Goal: Information Seeking & Learning: Find specific fact

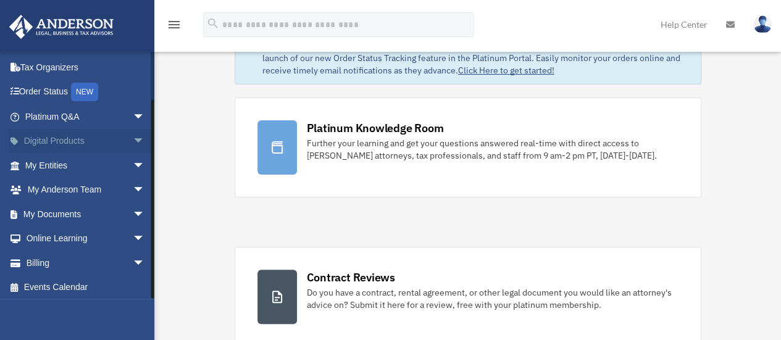
scroll to position [51, 0]
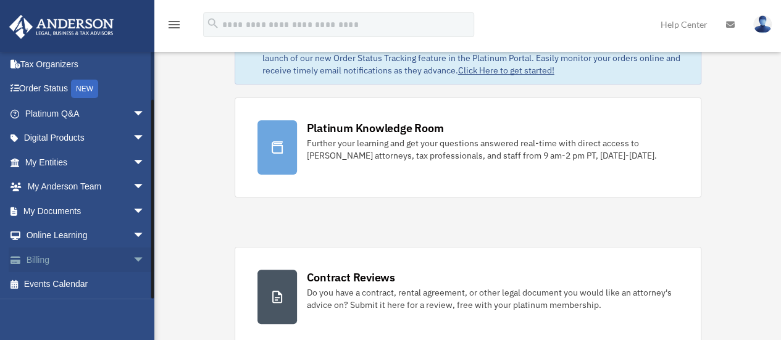
click at [133, 253] on span "arrow_drop_down" at bounding box center [145, 260] width 25 height 25
click at [62, 283] on link "$ Open Invoices" at bounding box center [90, 284] width 146 height 25
click at [67, 281] on link "$ Open Invoices" at bounding box center [90, 284] width 146 height 25
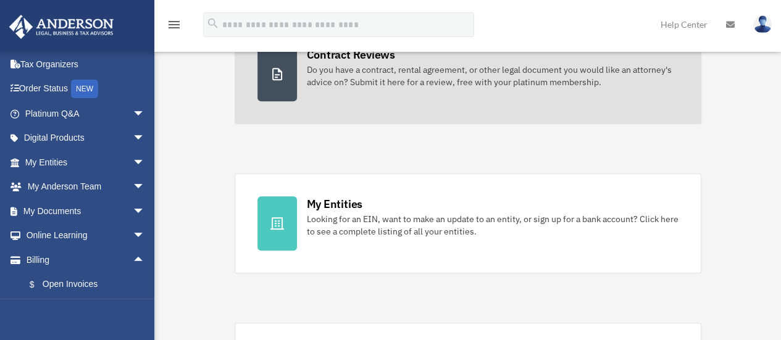
scroll to position [293, 0]
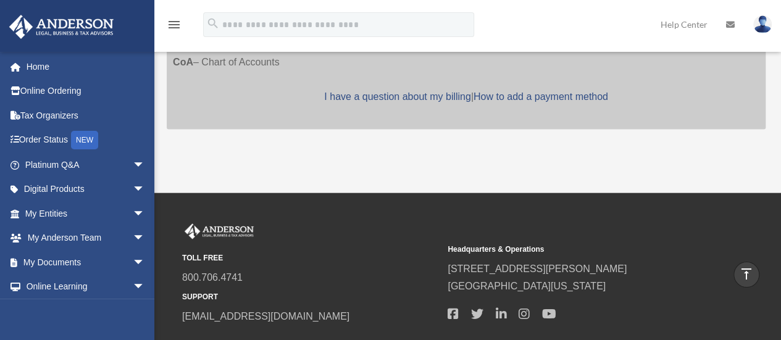
scroll to position [777, 0]
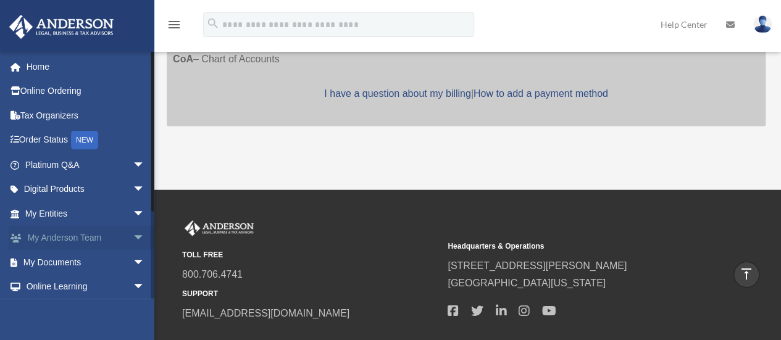
click at [133, 235] on span "arrow_drop_down" at bounding box center [145, 238] width 25 height 25
click at [96, 263] on link "My Anderson Team" at bounding box center [90, 262] width 146 height 25
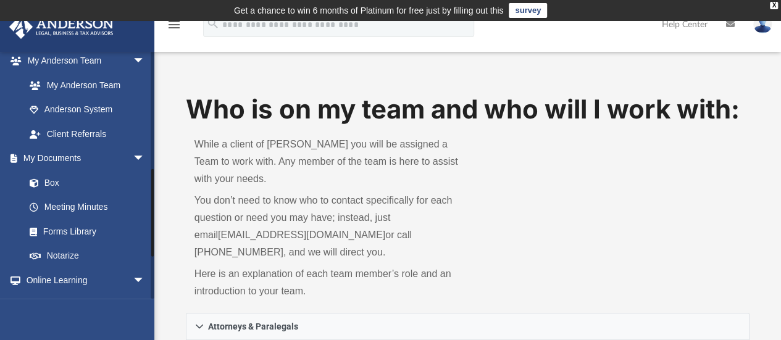
scroll to position [326, 0]
click at [133, 156] on span "arrow_drop_down" at bounding box center [145, 157] width 25 height 25
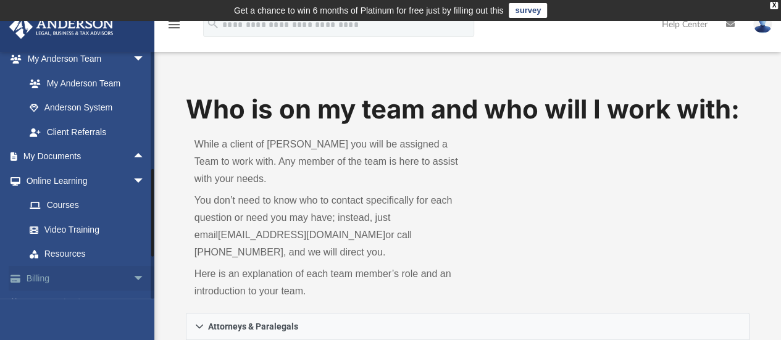
click at [133, 281] on span "arrow_drop_down" at bounding box center [145, 278] width 25 height 25
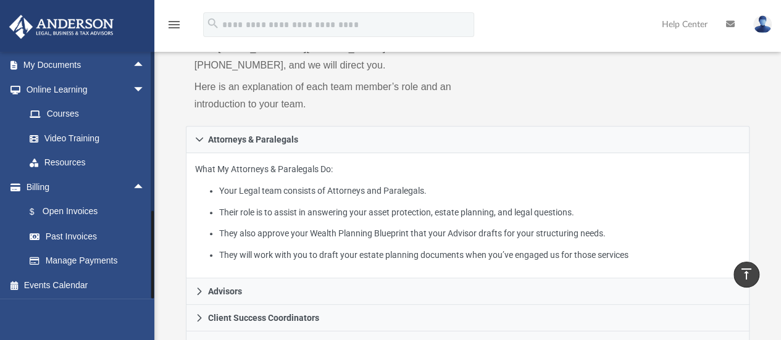
scroll to position [418, 0]
click at [58, 235] on link "Past Invoices" at bounding box center [90, 236] width 146 height 25
click at [53, 208] on link "$ Open Invoices" at bounding box center [90, 211] width 146 height 25
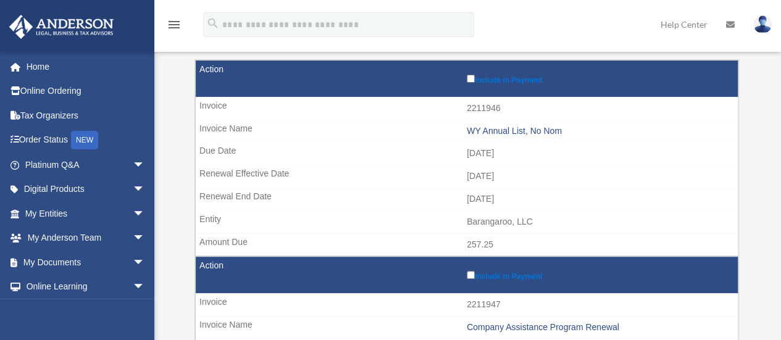
scroll to position [179, 0]
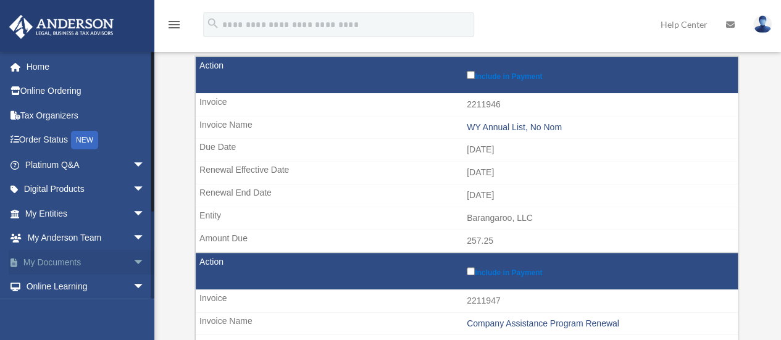
click at [133, 264] on span "arrow_drop_down" at bounding box center [145, 262] width 25 height 25
click at [133, 238] on span "arrow_drop_down" at bounding box center [145, 238] width 25 height 25
click at [116, 212] on link "My Entities arrow_drop_down" at bounding box center [86, 213] width 155 height 25
click at [133, 212] on span "arrow_drop_down" at bounding box center [145, 213] width 25 height 25
click at [64, 240] on link "Overview" at bounding box center [90, 238] width 146 height 25
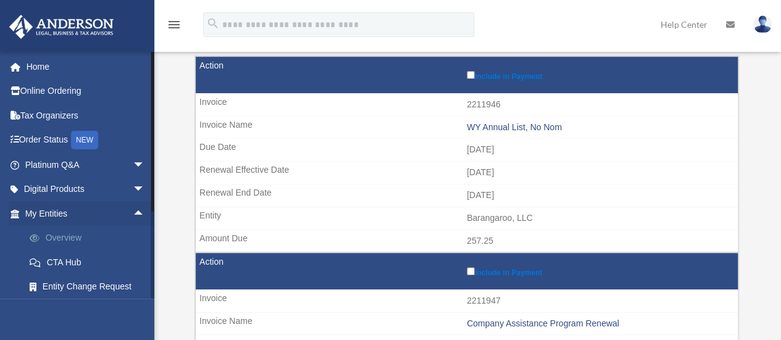
click at [64, 240] on link "Overview" at bounding box center [90, 238] width 146 height 25
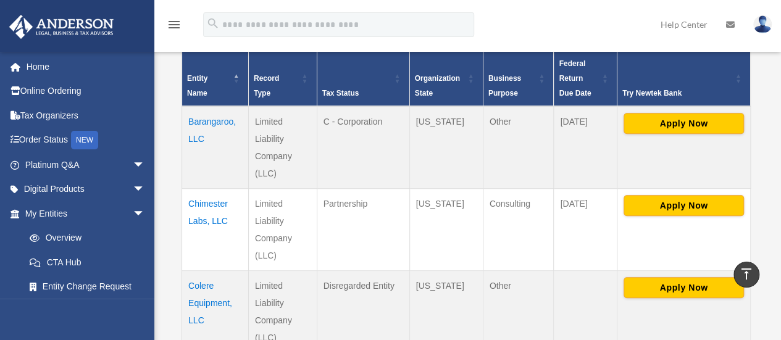
scroll to position [309, 0]
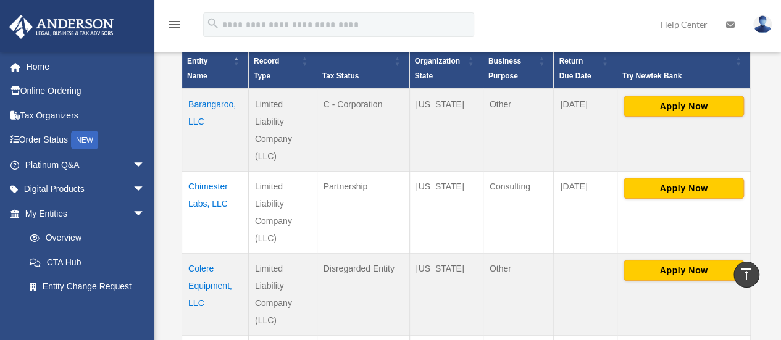
click at [211, 103] on td "Barangaroo, LLC" at bounding box center [215, 130] width 67 height 83
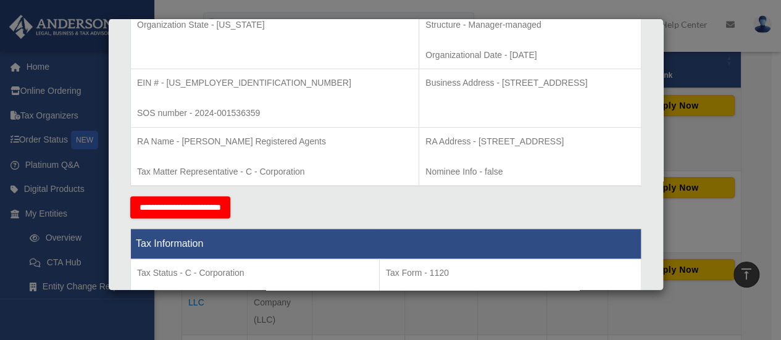
scroll to position [247, 0]
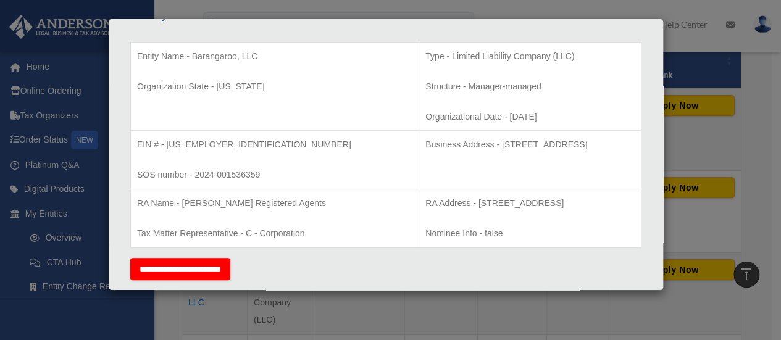
click at [750, 162] on div "Details × Articles Sent Organizational Date" at bounding box center [390, 170] width 781 height 340
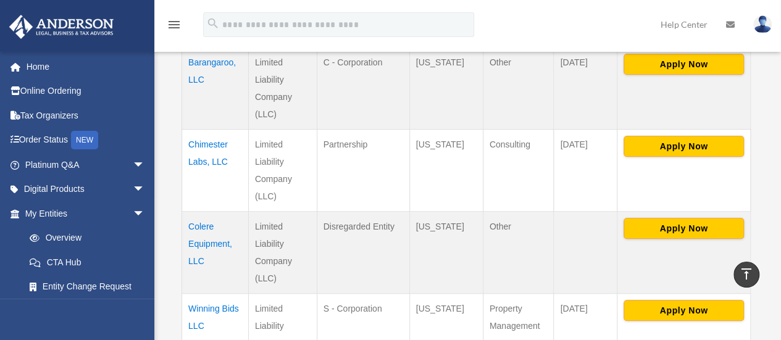
scroll to position [371, 0]
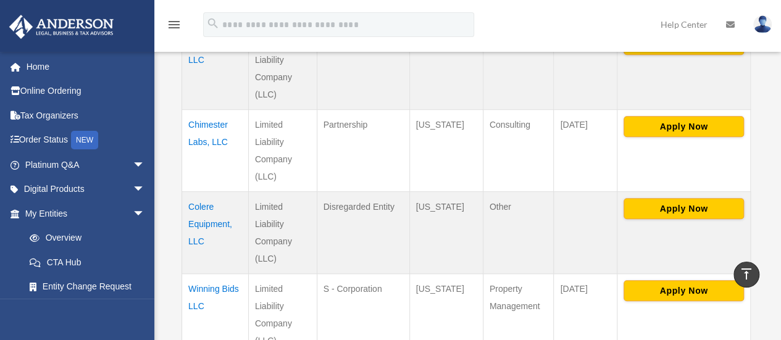
click at [207, 206] on td "Colere Equipment, LLC" at bounding box center [215, 233] width 67 height 82
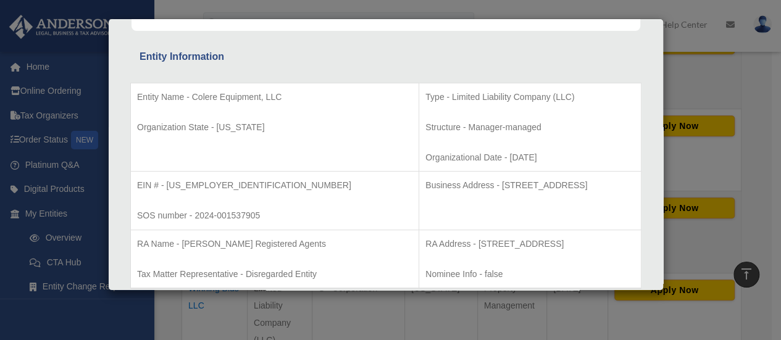
scroll to position [247, 0]
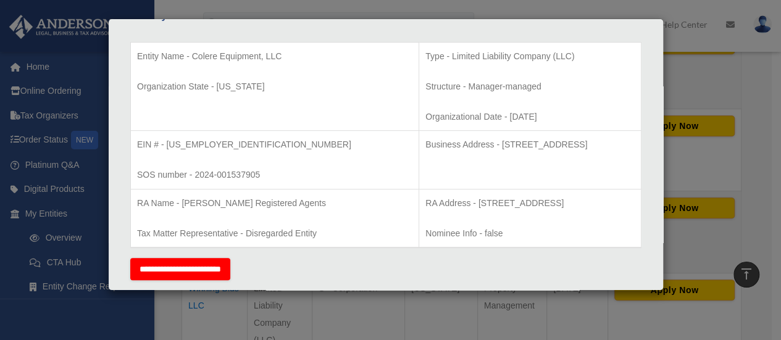
click at [754, 148] on div "Details × Articles Sent Organizational Date" at bounding box center [390, 170] width 781 height 340
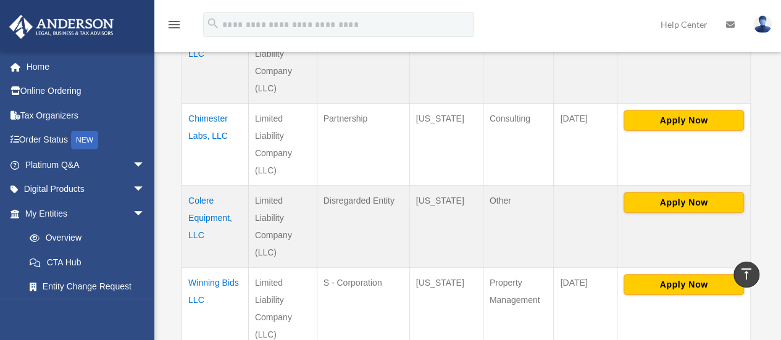
scroll to position [309, 0]
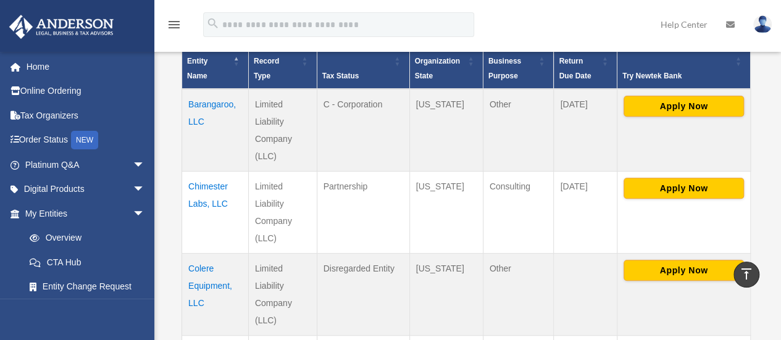
click at [216, 110] on td "Barangaroo, LLC" at bounding box center [215, 130] width 67 height 83
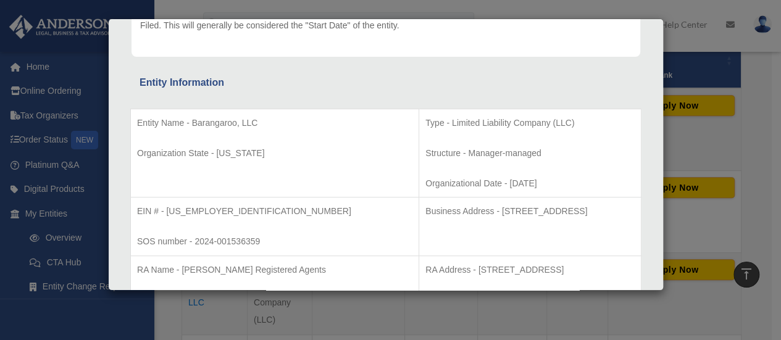
scroll to position [178, 0]
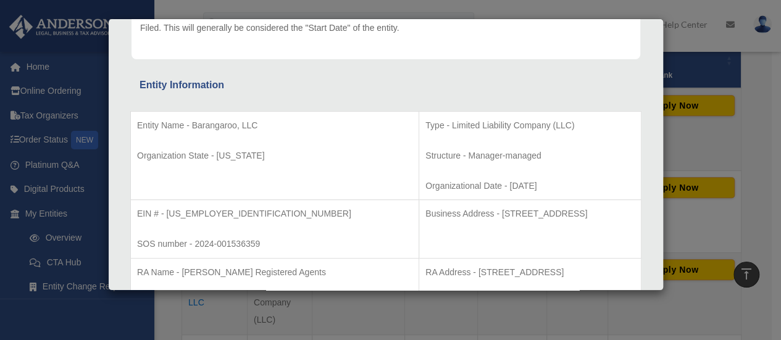
drag, startPoint x: 412, startPoint y: 212, endPoint x: 566, endPoint y: 209, distance: 153.9
click at [566, 209] on p "Business Address - [STREET_ADDRESS]" at bounding box center [530, 213] width 209 height 15
copy p "[STREET_ADDRESS]"
